Goal: Task Accomplishment & Management: Use online tool/utility

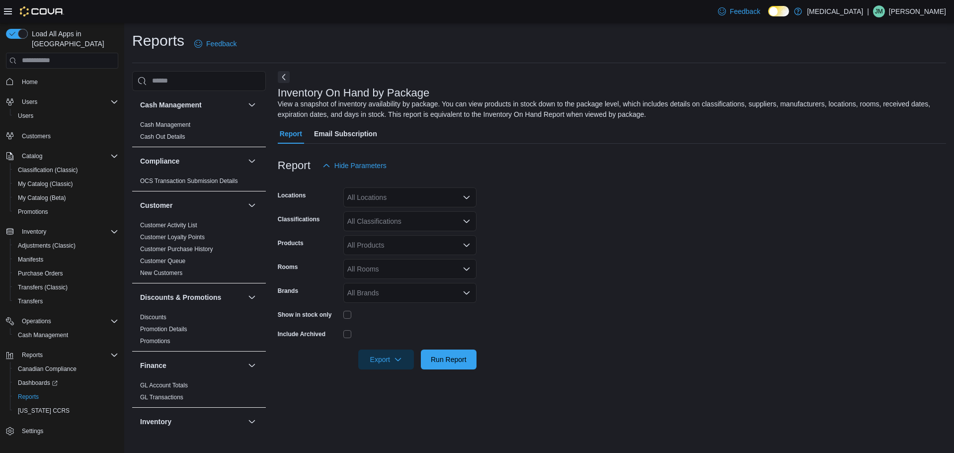
drag, startPoint x: 639, startPoint y: 222, endPoint x: 405, endPoint y: 214, distance: 234.3
click at [639, 222] on form "Locations All Locations Classifications All Classifications Products All Produc…" at bounding box center [612, 272] width 669 height 194
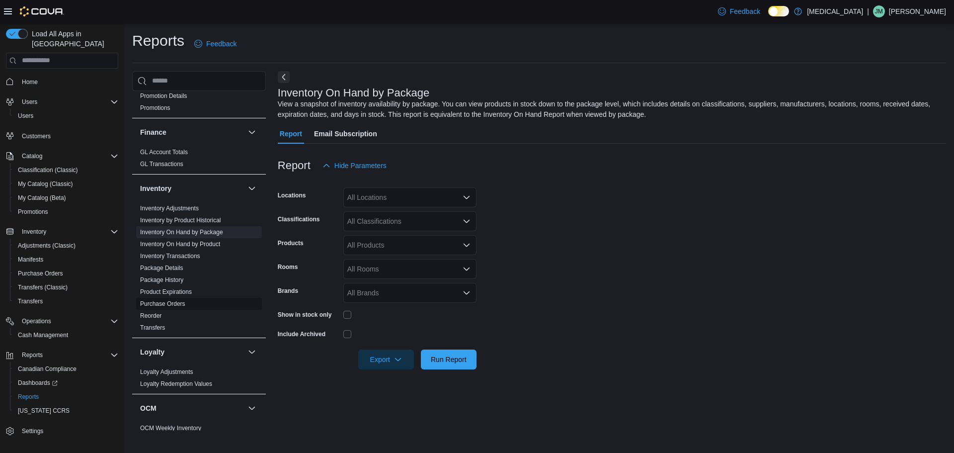
scroll to position [249, 0]
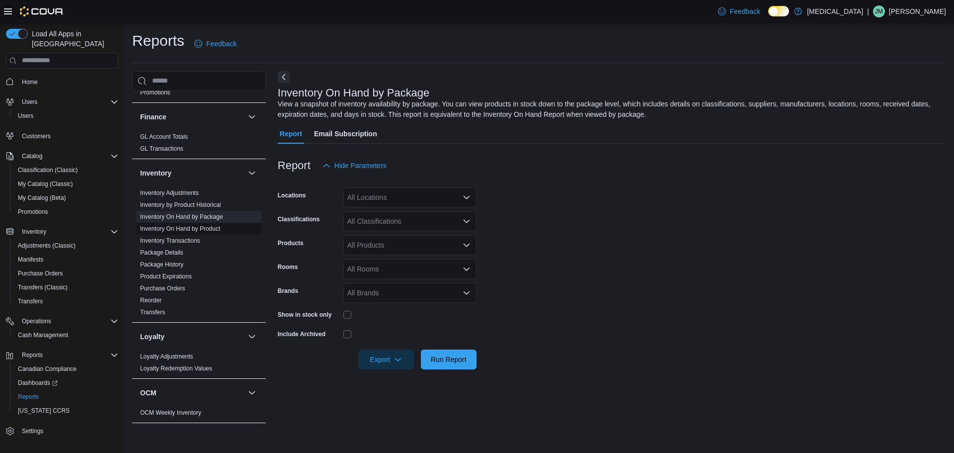
click at [205, 228] on link "Inventory On Hand by Product" at bounding box center [180, 228] width 80 height 7
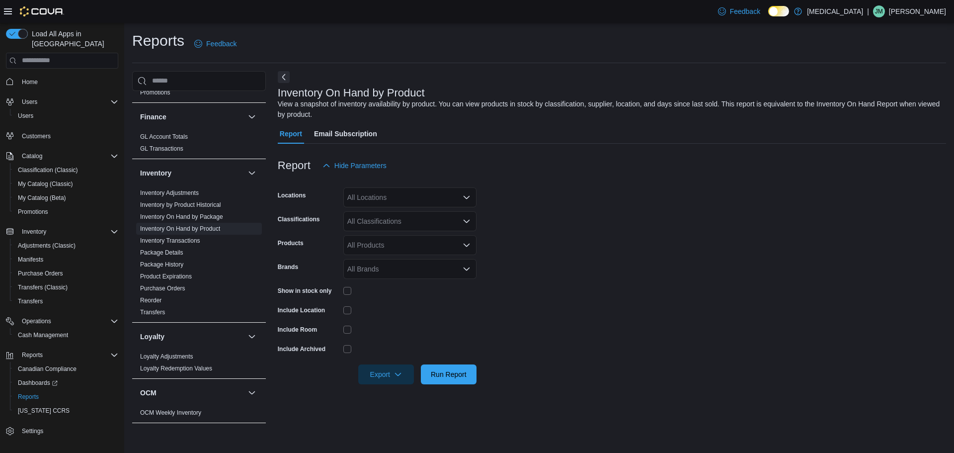
click at [398, 201] on div "All Locations" at bounding box center [409, 197] width 133 height 20
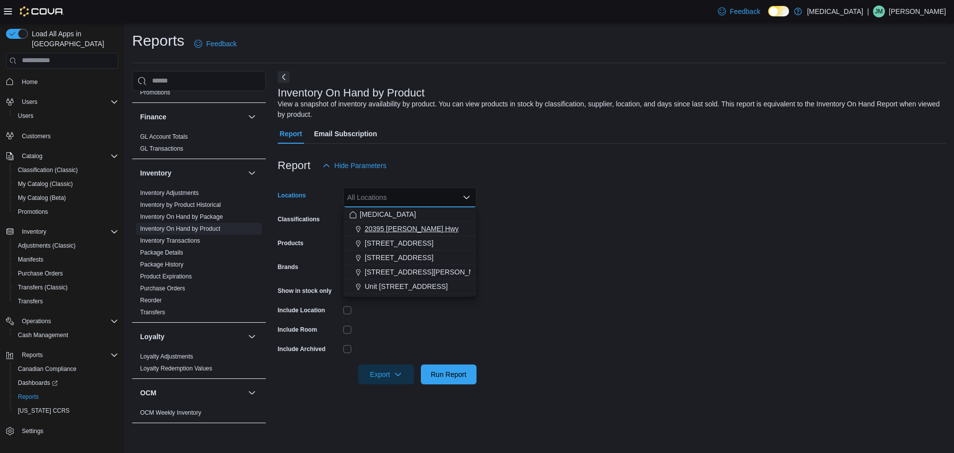
click at [411, 227] on span "20395 [PERSON_NAME] Hwy" at bounding box center [412, 229] width 94 height 10
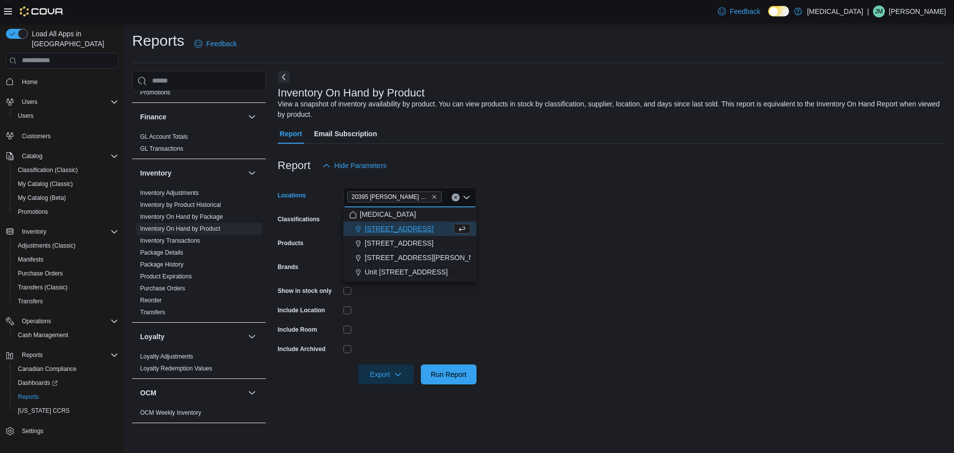
click at [615, 222] on form "Locations [STREET_ADDRESS] Combo box. Selected. [STREET_ADDRESS] Press Backspac…" at bounding box center [612, 279] width 669 height 209
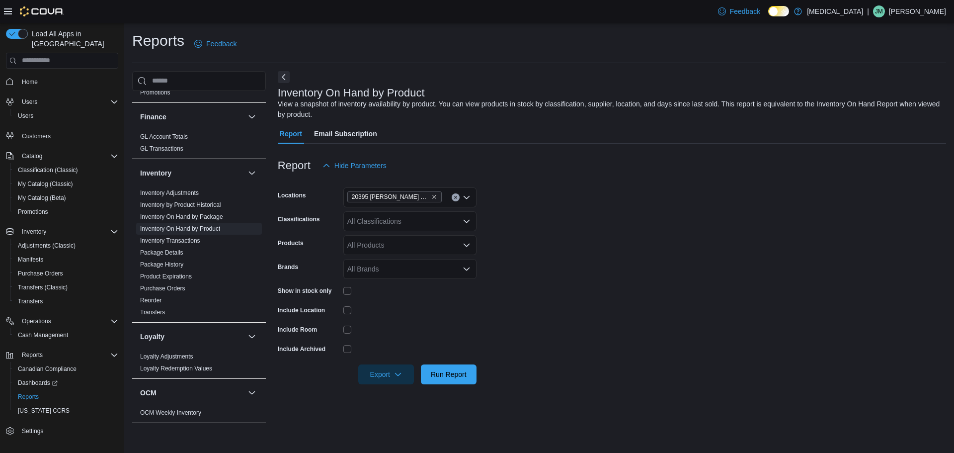
click at [463, 220] on icon "Open list of options" at bounding box center [467, 221] width 8 height 8
click at [405, 298] on div "Vaporizer" at bounding box center [409, 297] width 121 height 10
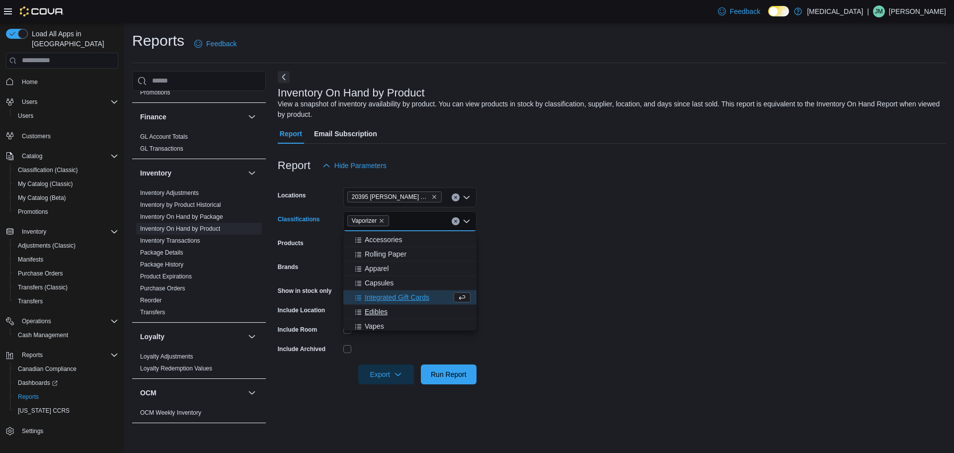
scroll to position [146, 0]
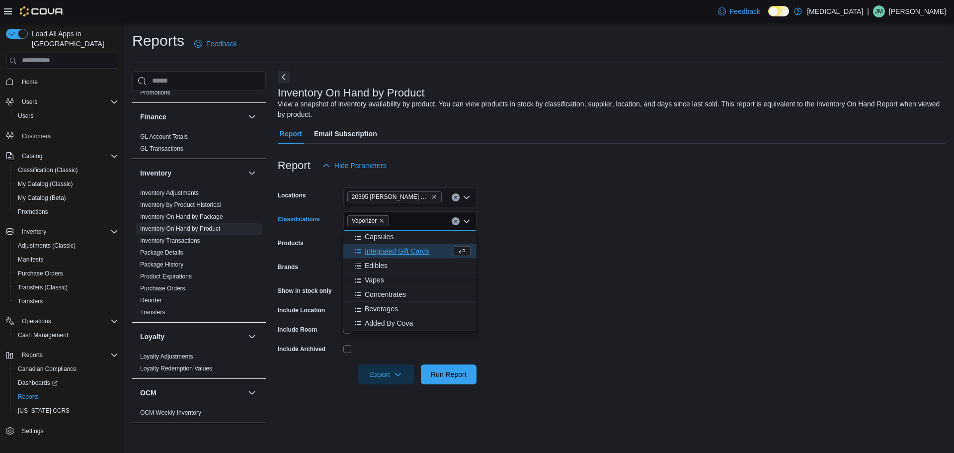
click at [608, 268] on form "Locations [STREET_ADDRESS] Classifications Vaporizer Combo box. Selected. Vapor…" at bounding box center [612, 279] width 669 height 209
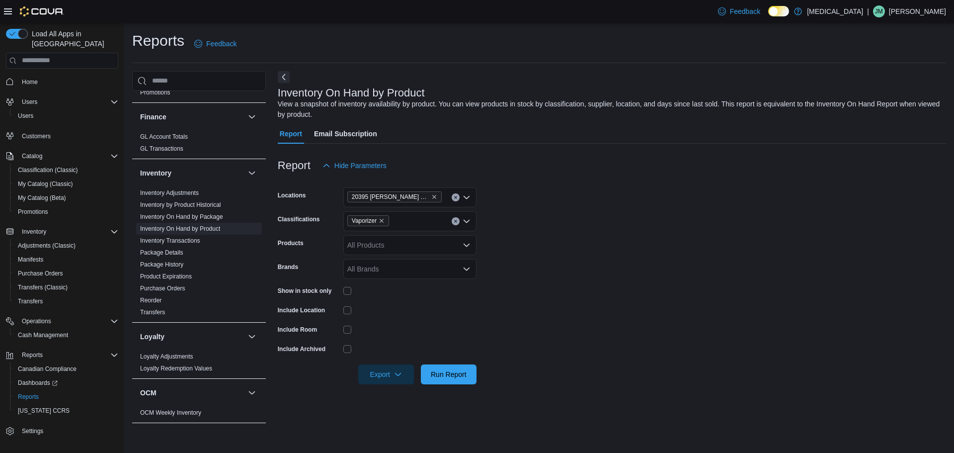
click at [427, 223] on div "Vaporizer" at bounding box center [409, 221] width 133 height 20
click at [386, 294] on span "Concentrates" at bounding box center [385, 294] width 41 height 10
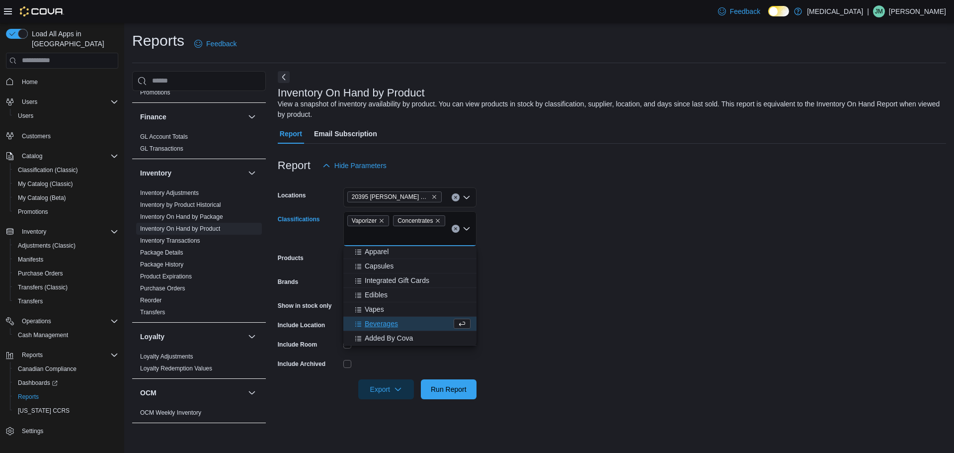
click at [616, 286] on form "Locations [STREET_ADDRESS] Classifications Vaporizer Concentrates Combo box. Se…" at bounding box center [612, 287] width 669 height 224
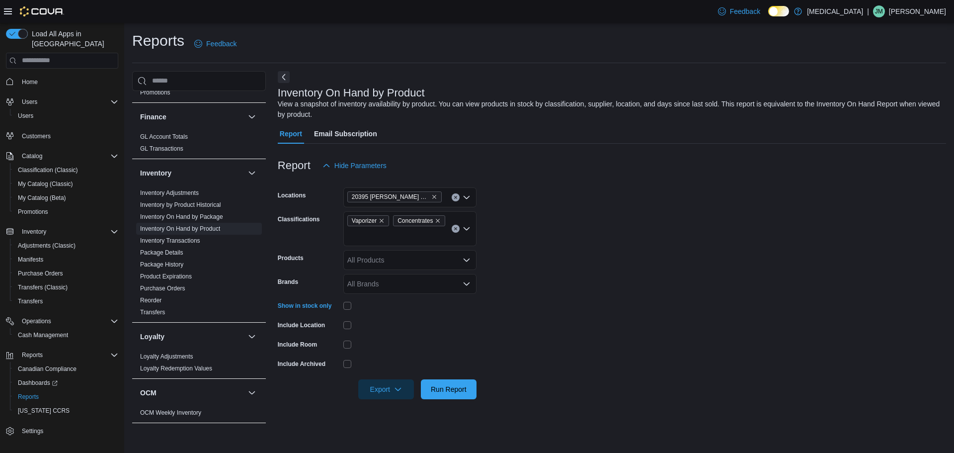
drag, startPoint x: 648, startPoint y: 231, endPoint x: 635, endPoint y: 228, distance: 13.3
click at [647, 229] on form "Locations 20395 Lougheed Hwy Classifications Vaporizer Concentrates Products Al…" at bounding box center [612, 287] width 669 height 224
click at [423, 239] on div "Vaporizer Concentrates" at bounding box center [409, 228] width 133 height 35
click at [591, 284] on form "Locations [STREET_ADDRESS] Classifications Vaporizer Concentrates Combo box. Se…" at bounding box center [612, 287] width 669 height 224
click at [456, 391] on span "Run Report" at bounding box center [449, 389] width 36 height 10
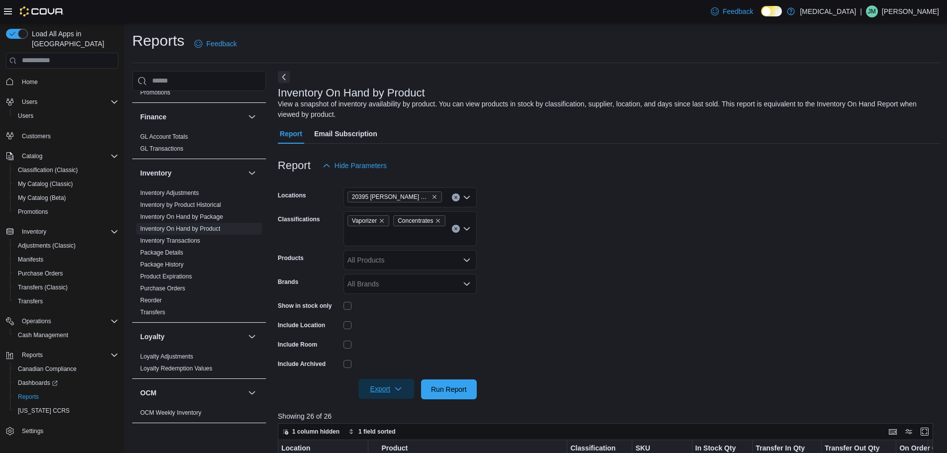
click at [395, 390] on icon "button" at bounding box center [398, 389] width 8 height 8
drag, startPoint x: 397, startPoint y: 334, endPoint x: 402, endPoint y: 332, distance: 5.4
click at [397, 333] on button "Export to Excel" at bounding box center [387, 330] width 57 height 20
click at [635, 254] on form "Locations 20395 Lougheed Hwy Classifications Vaporizer Concentrates Products Al…" at bounding box center [609, 287] width 662 height 224
drag, startPoint x: 41, startPoint y: 68, endPoint x: 86, endPoint y: 57, distance: 46.1
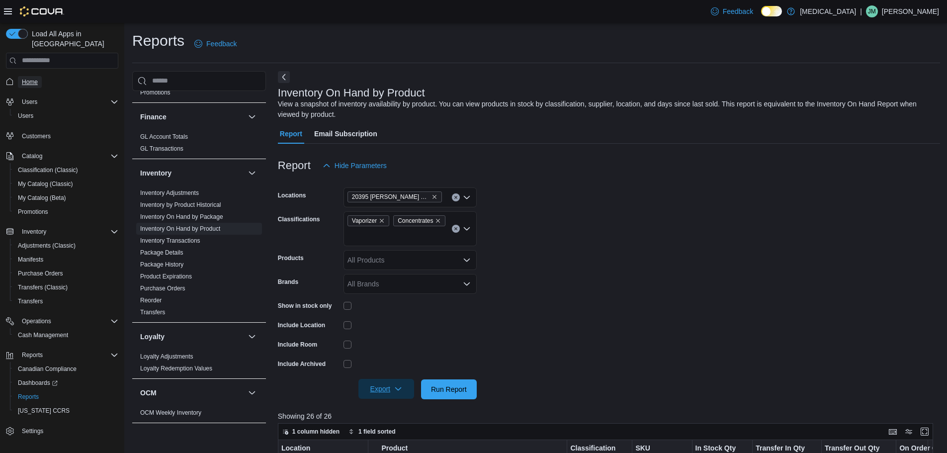
click at [41, 76] on link "Home" at bounding box center [30, 82] width 24 height 12
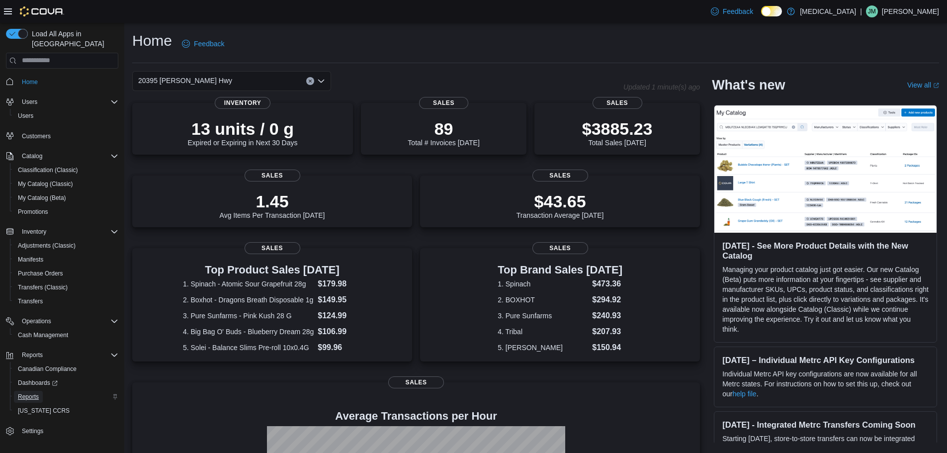
click at [40, 391] on link "Reports" at bounding box center [28, 397] width 29 height 12
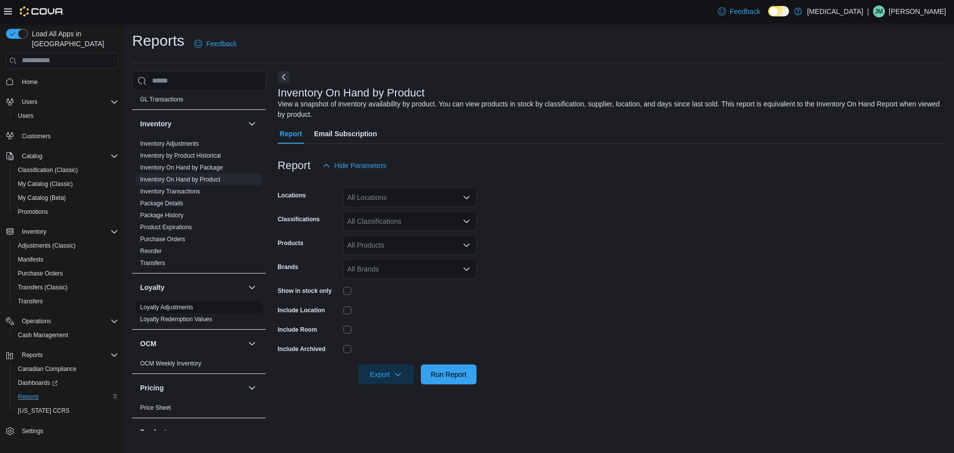
scroll to position [298, 0]
click at [209, 178] on link "Inventory On Hand by Product" at bounding box center [180, 178] width 80 height 7
click at [463, 196] on icon "Open list of options" at bounding box center [467, 197] width 8 height 8
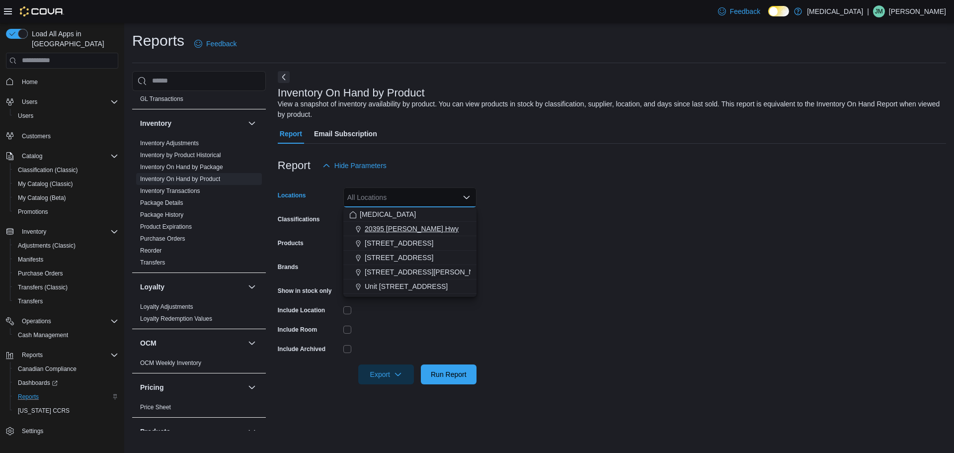
click at [422, 230] on span "20395 [PERSON_NAME] Hwy" at bounding box center [412, 229] width 94 height 10
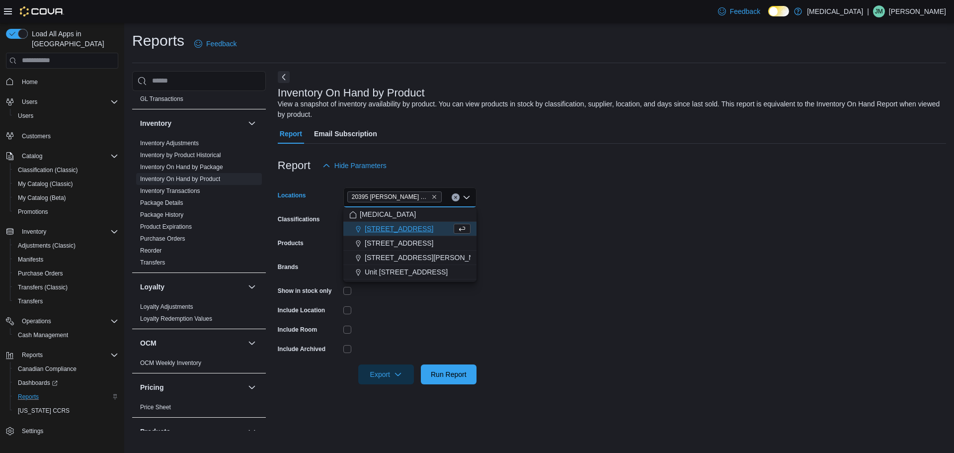
click at [609, 225] on form "Locations [STREET_ADDRESS] Combo box. Selected. [STREET_ADDRESS] Press Backspac…" at bounding box center [612, 279] width 669 height 209
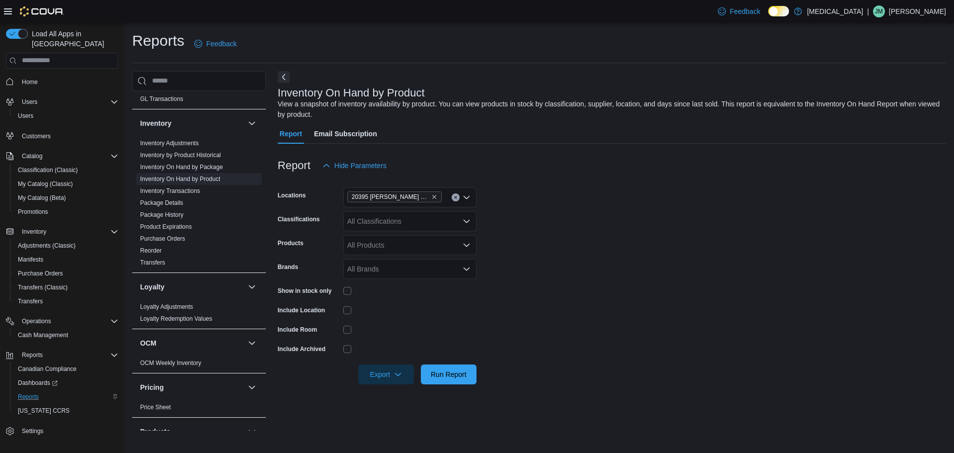
click at [469, 222] on icon "Open list of options" at bounding box center [467, 221] width 8 height 8
click at [374, 277] on span "Vapes" at bounding box center [374, 280] width 19 height 10
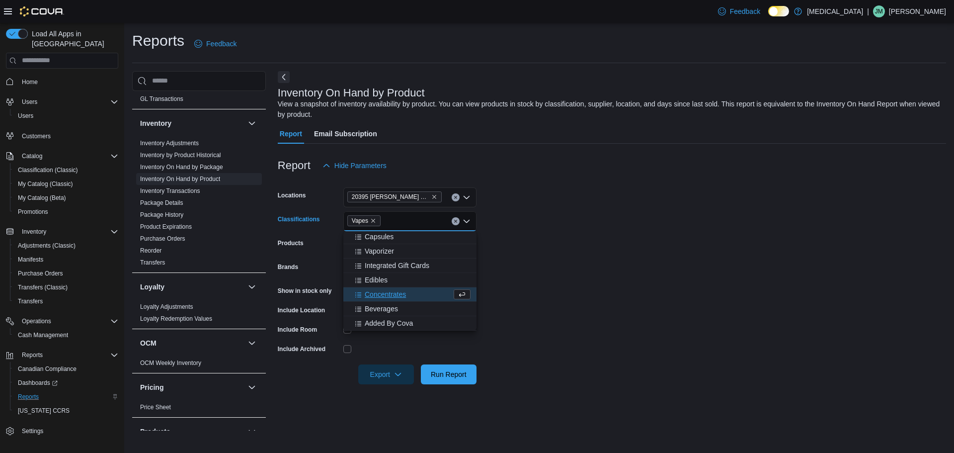
scroll to position [146, 0]
click at [389, 253] on span "Vaporizer" at bounding box center [379, 251] width 29 height 10
click at [403, 296] on span "Concentrates" at bounding box center [385, 294] width 41 height 10
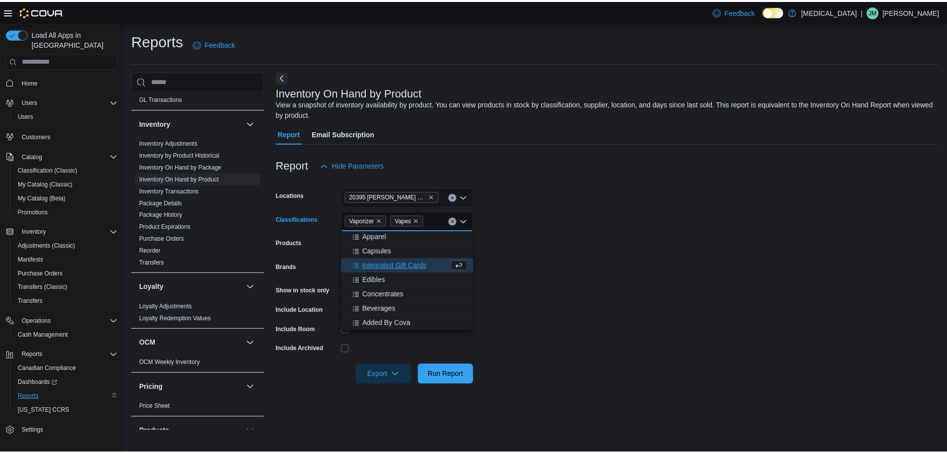
scroll to position [117, 0]
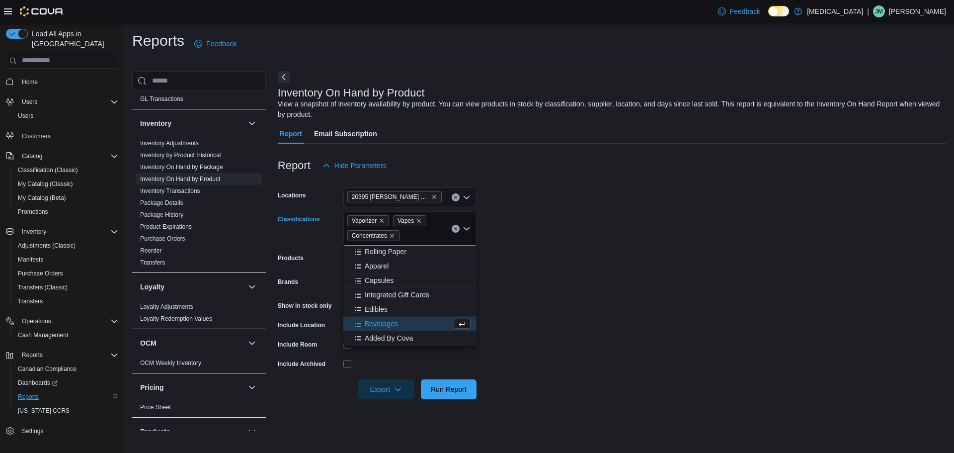
click at [602, 273] on form "Locations [STREET_ADDRESS] Classifications Vaporizer Vapes Concentrates Combo b…" at bounding box center [612, 287] width 669 height 224
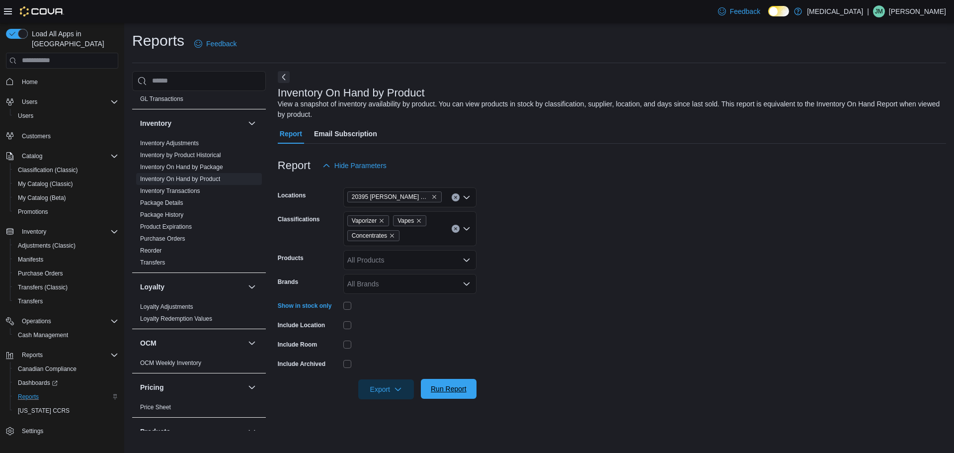
click at [443, 388] on span "Run Report" at bounding box center [449, 389] width 36 height 10
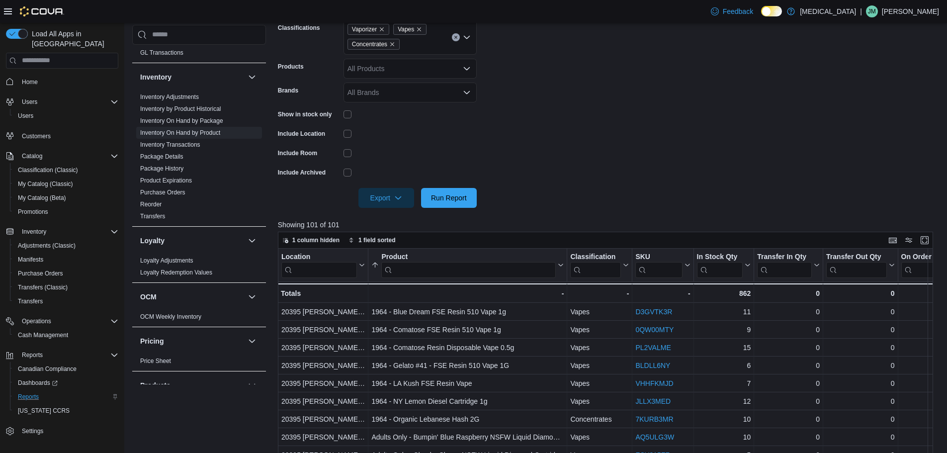
scroll to position [191, 0]
click at [399, 201] on icon "button" at bounding box center [398, 198] width 8 height 8
click at [637, 131] on form "Locations 20395 Lougheed Hwy Classifications Vaporizer Vapes Concentrates Produ…" at bounding box center [609, 97] width 662 height 224
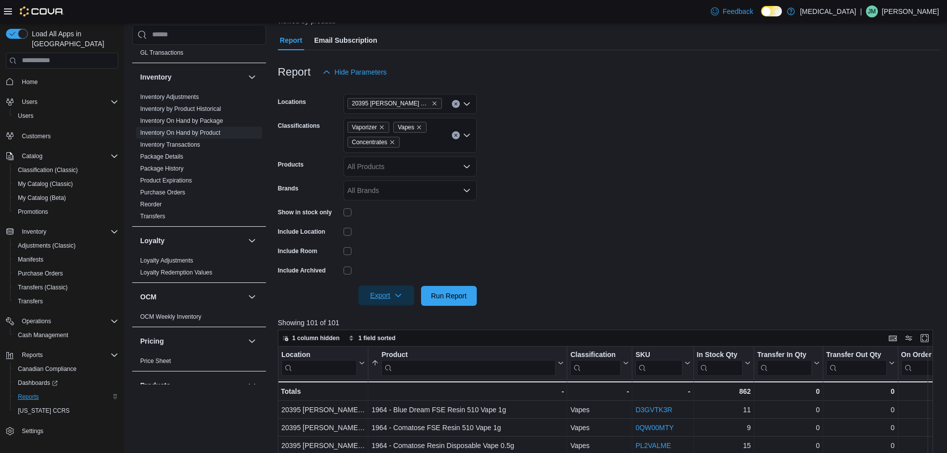
scroll to position [91, 0]
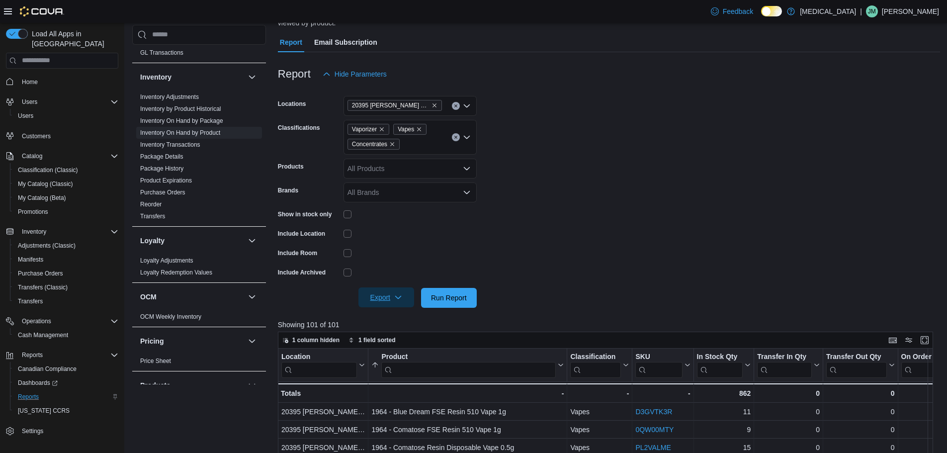
click at [426, 143] on div "Vaporizer Vapes Concentrates" at bounding box center [409, 137] width 133 height 35
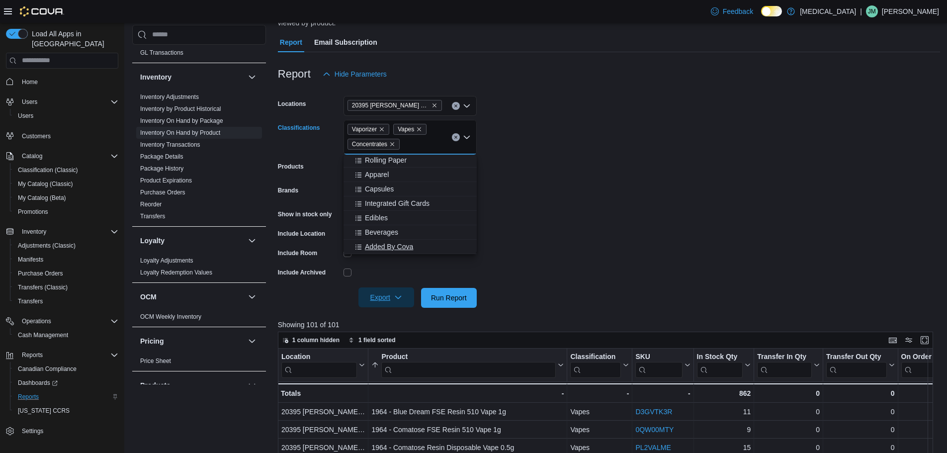
click at [410, 247] on span "Added By Cova" at bounding box center [389, 247] width 48 height 10
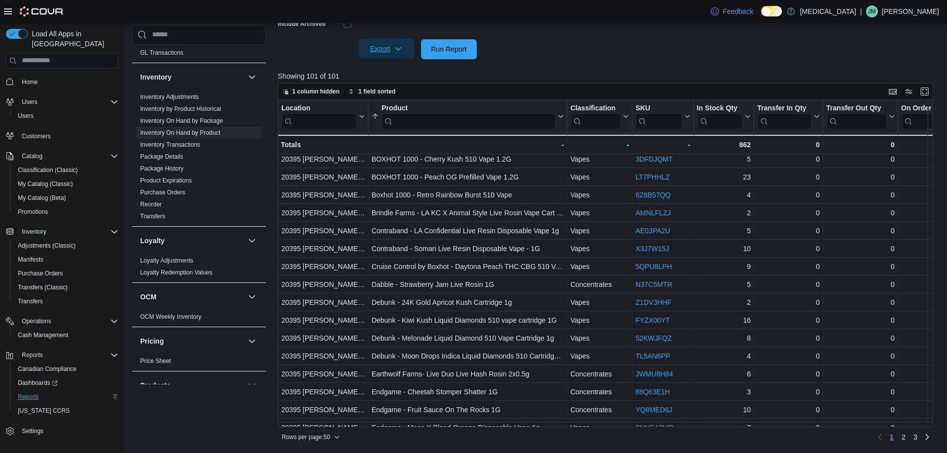
scroll to position [626, 0]
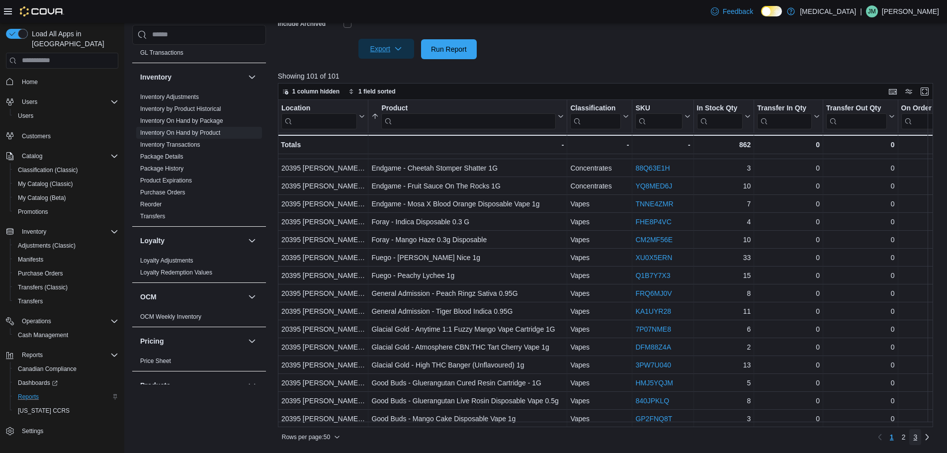
click at [917, 440] on span "3" at bounding box center [915, 437] width 4 height 10
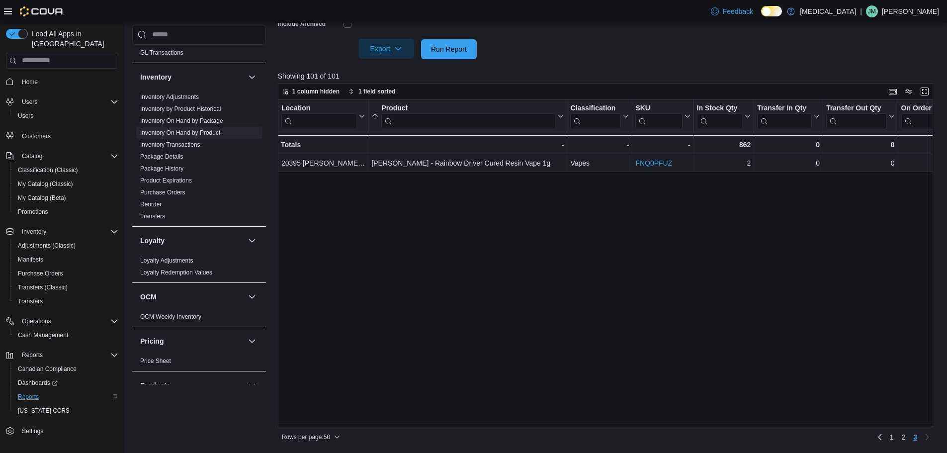
scroll to position [0, 0]
click at [906, 439] on span "2" at bounding box center [904, 437] width 4 height 10
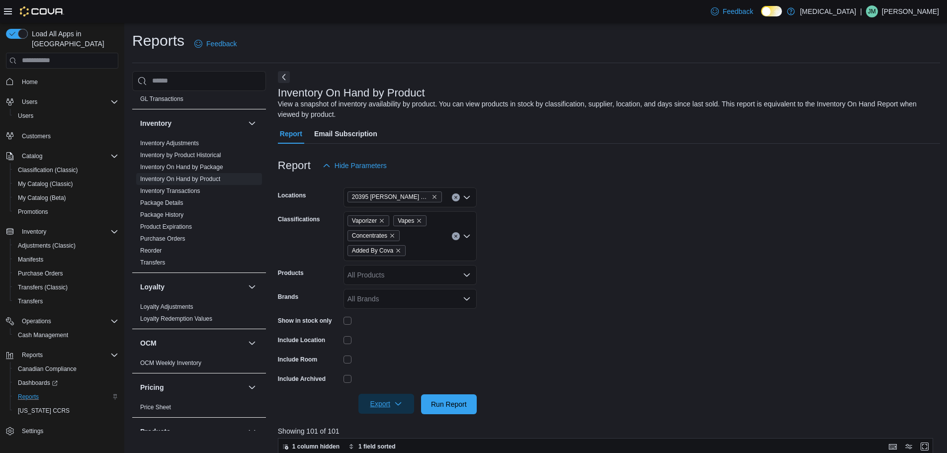
click at [578, 237] on form "Locations 20395 Lougheed Hwy Classifications Vaporizer Vapes Concentrates Added…" at bounding box center [609, 294] width 662 height 239
click at [457, 234] on icon "Clear input" at bounding box center [456, 236] width 4 height 4
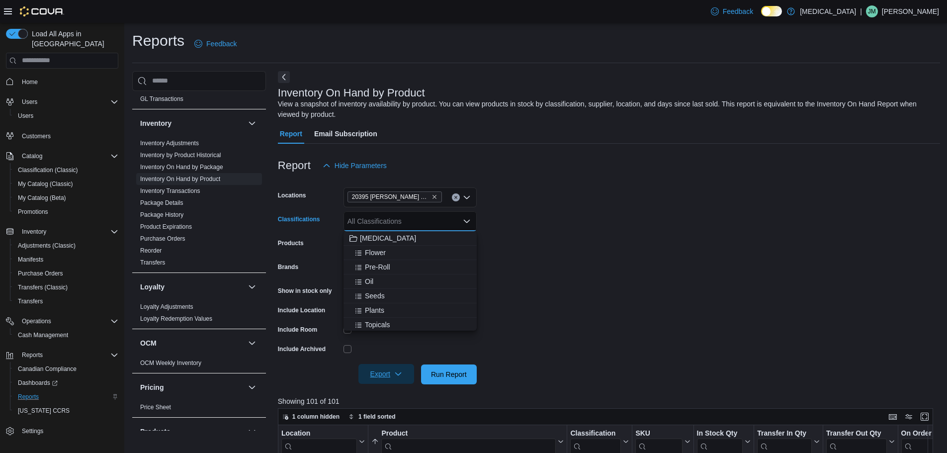
click at [593, 241] on form "Locations [STREET_ADDRESS] Classifications All Classifications Combo box. Selec…" at bounding box center [609, 279] width 662 height 209
drag, startPoint x: 445, startPoint y: 374, endPoint x: 467, endPoint y: 373, distance: 21.9
click at [445, 374] on span "Run Report" at bounding box center [449, 374] width 36 height 10
click at [396, 371] on icon "button" at bounding box center [398, 374] width 8 height 8
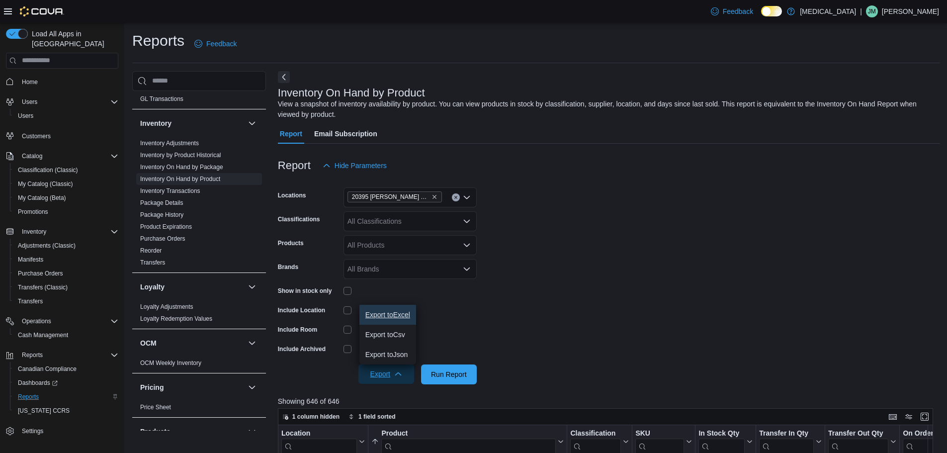
drag, startPoint x: 401, startPoint y: 318, endPoint x: 451, endPoint y: 312, distance: 50.5
click at [401, 317] on span "Export to Excel" at bounding box center [387, 315] width 45 height 8
click at [604, 257] on form "Locations [STREET_ADDRESS] Classifications All Classifications Products All Pro…" at bounding box center [609, 279] width 662 height 209
click at [31, 78] on span "Home" at bounding box center [30, 82] width 16 height 8
